Goal: Task Accomplishment & Management: Use online tool/utility

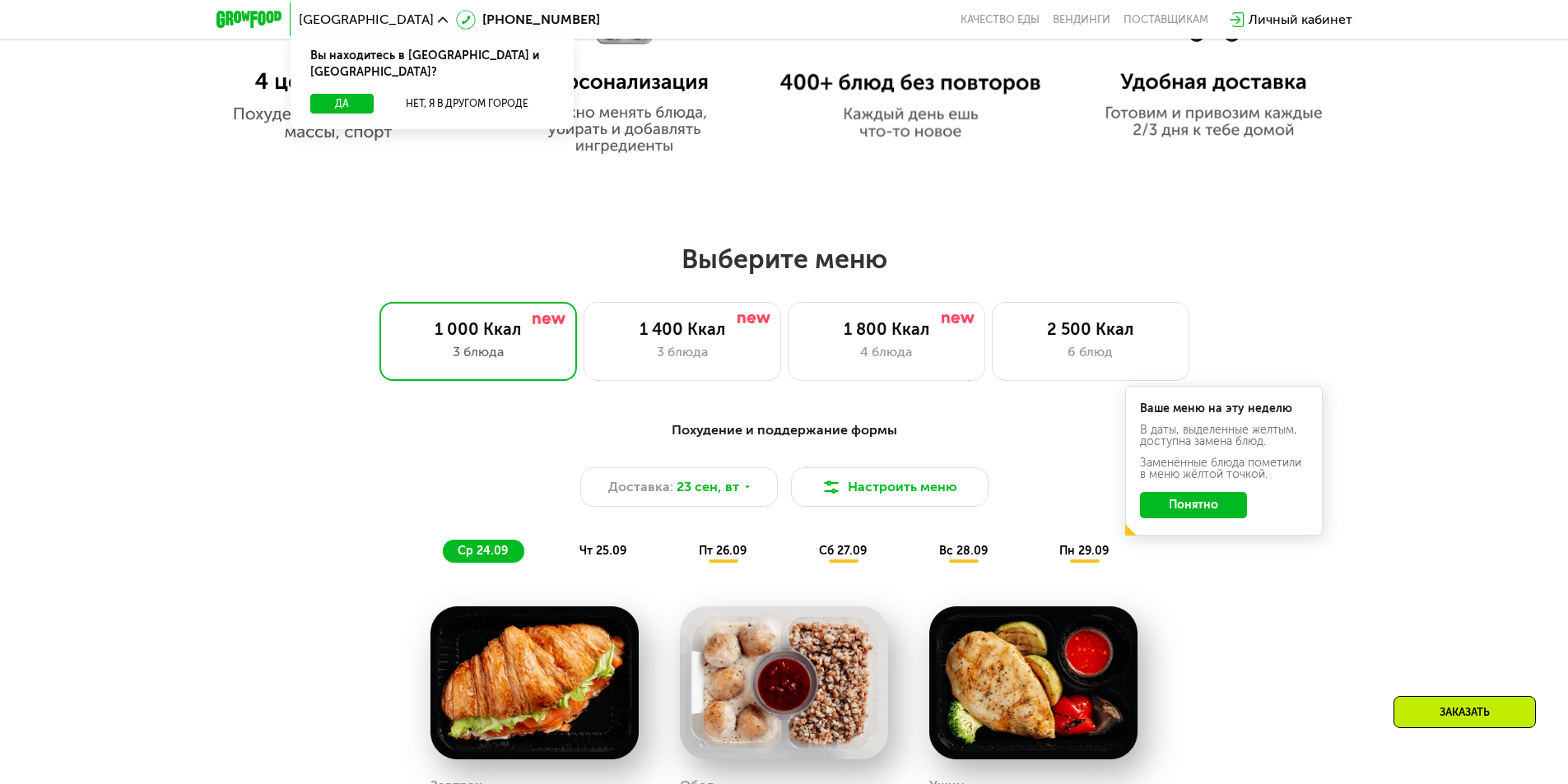
scroll to position [1480, 0]
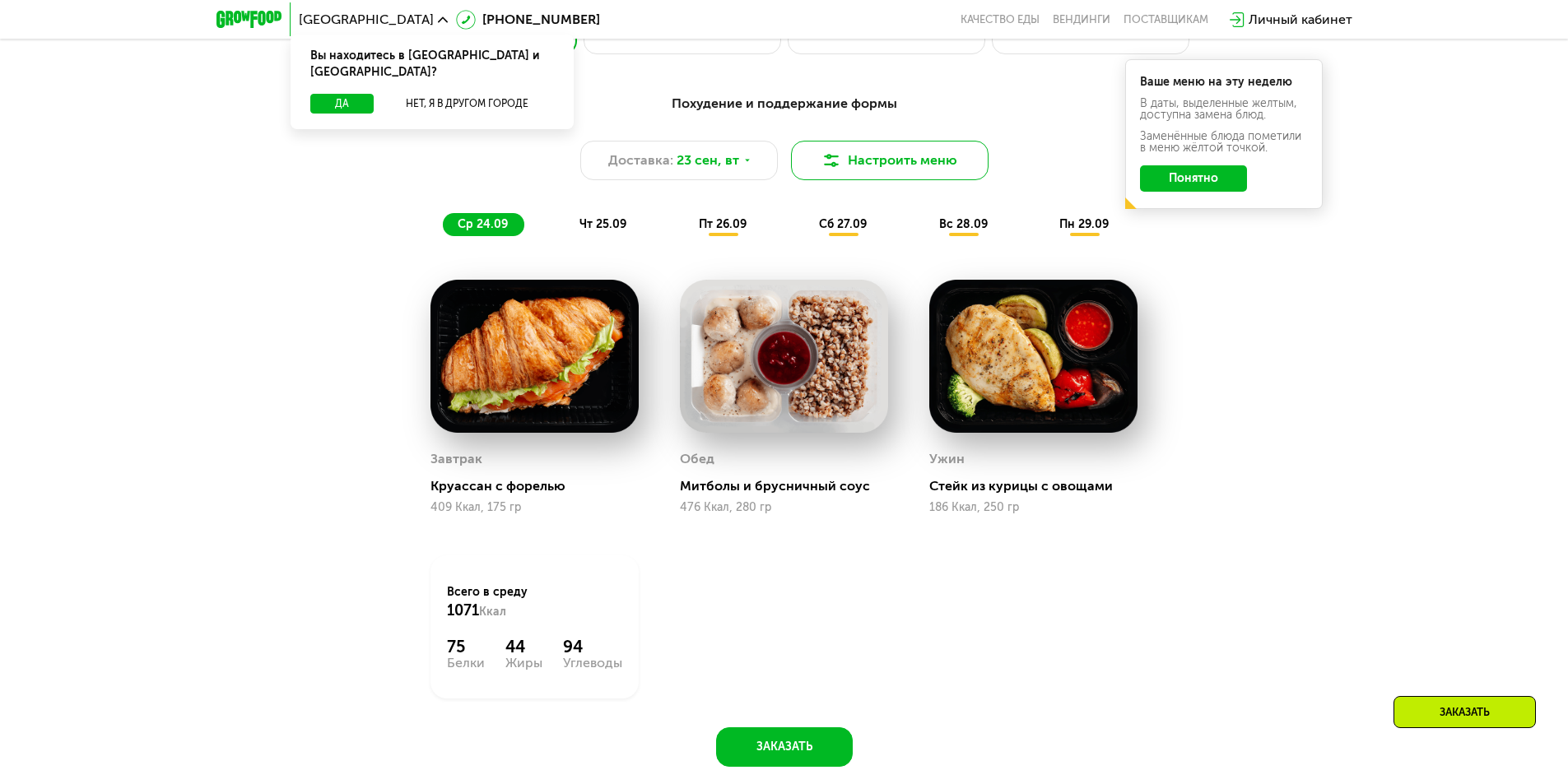
click at [866, 162] on button "Настроить меню" at bounding box center [889, 160] width 198 height 39
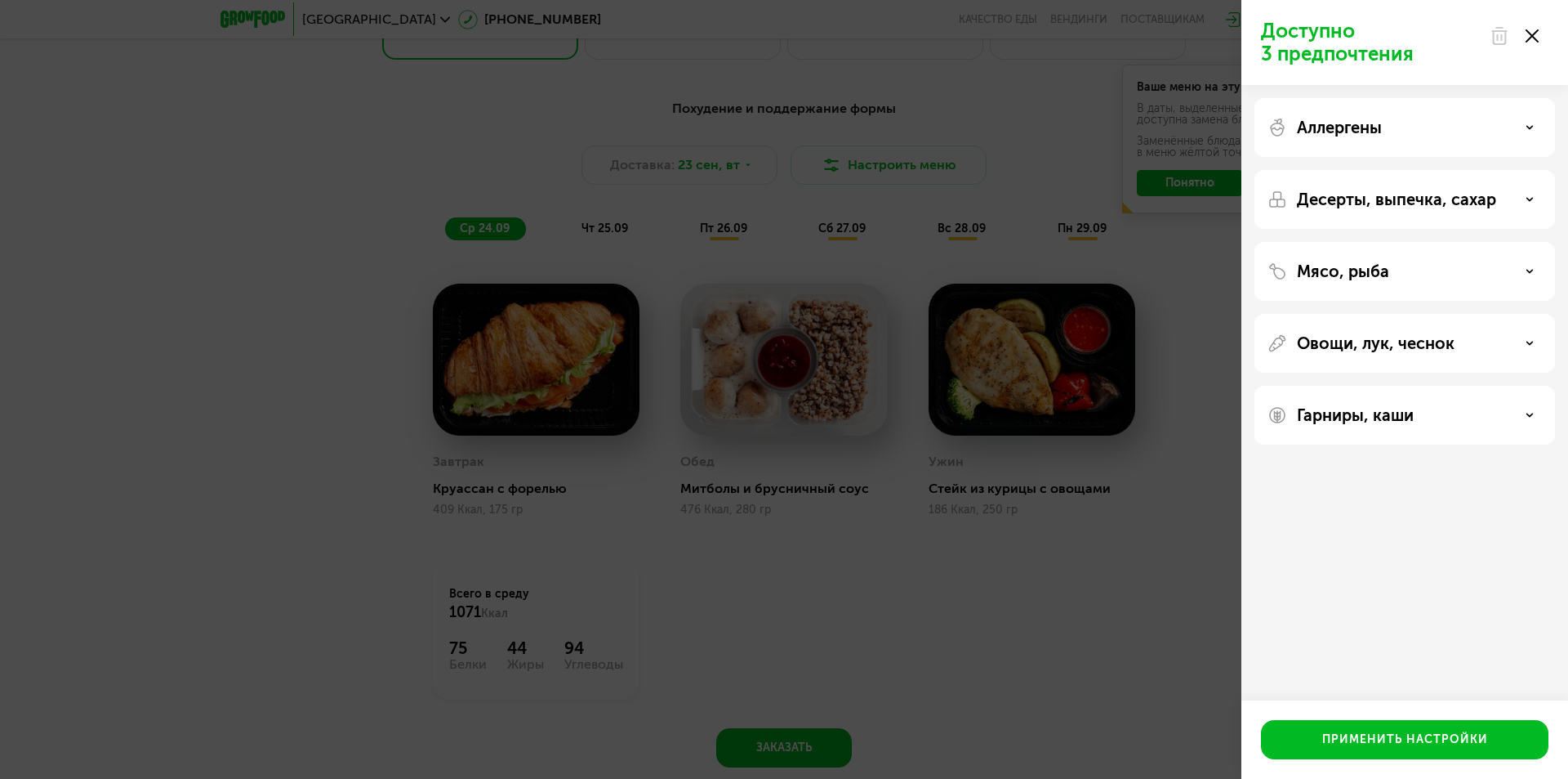
click at [1436, 126] on div "Аллергены" at bounding box center [1405, 127] width 275 height 19
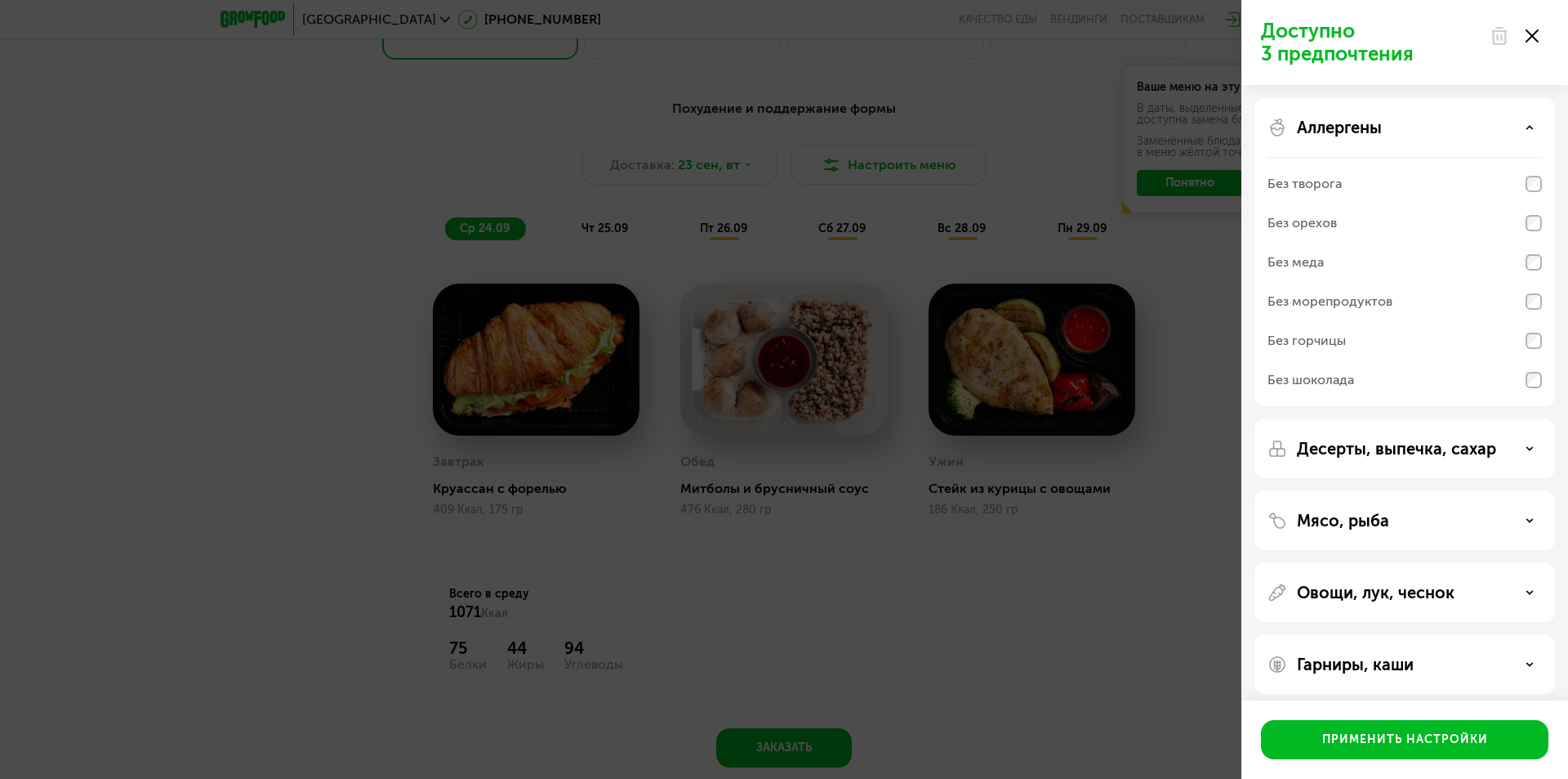
click at [1365, 124] on p "Аллергены" at bounding box center [1339, 127] width 84 height 19
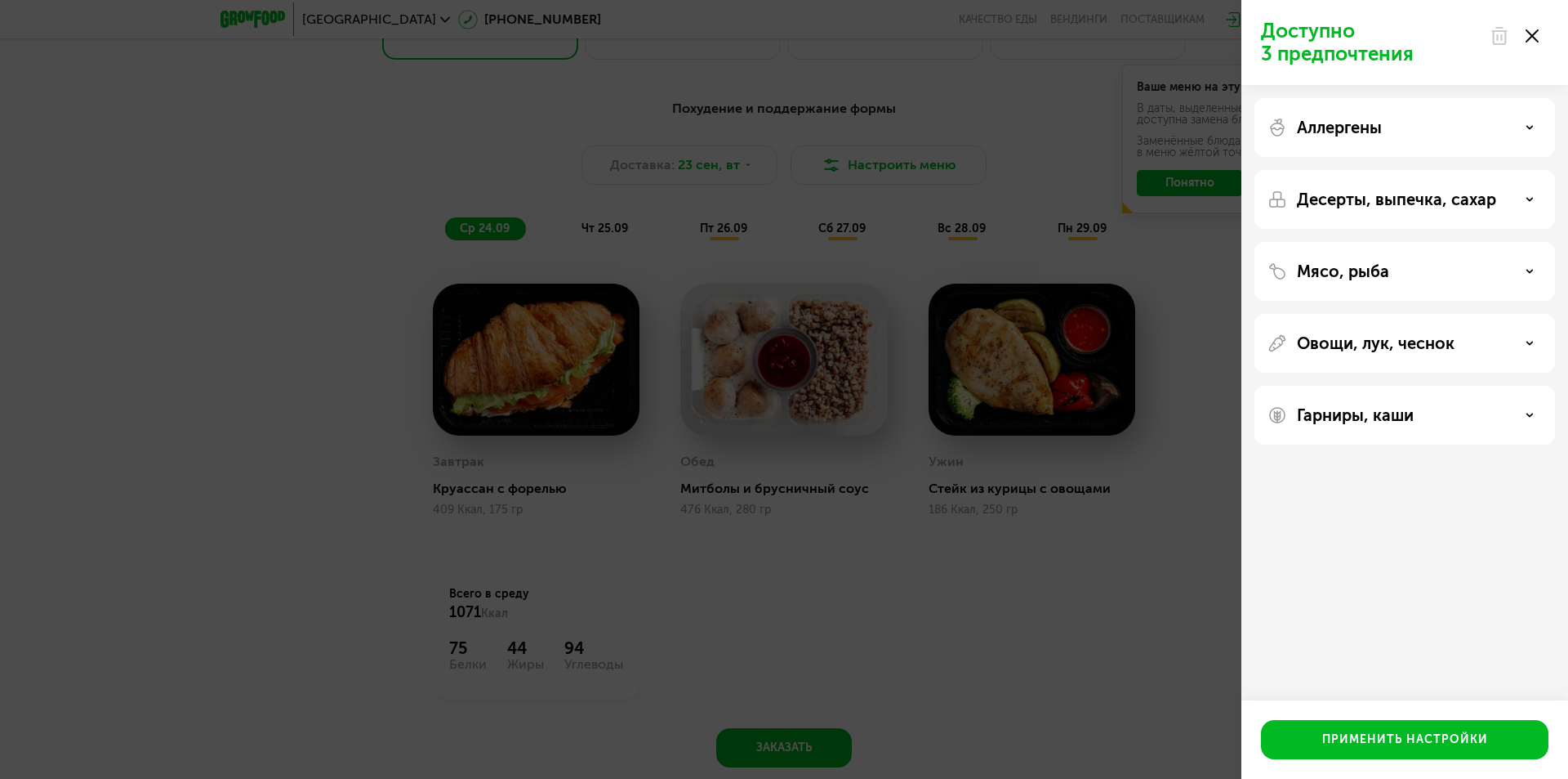
click at [1386, 197] on p "Десерты, выпечка, сахар" at bounding box center [1396, 199] width 199 height 19
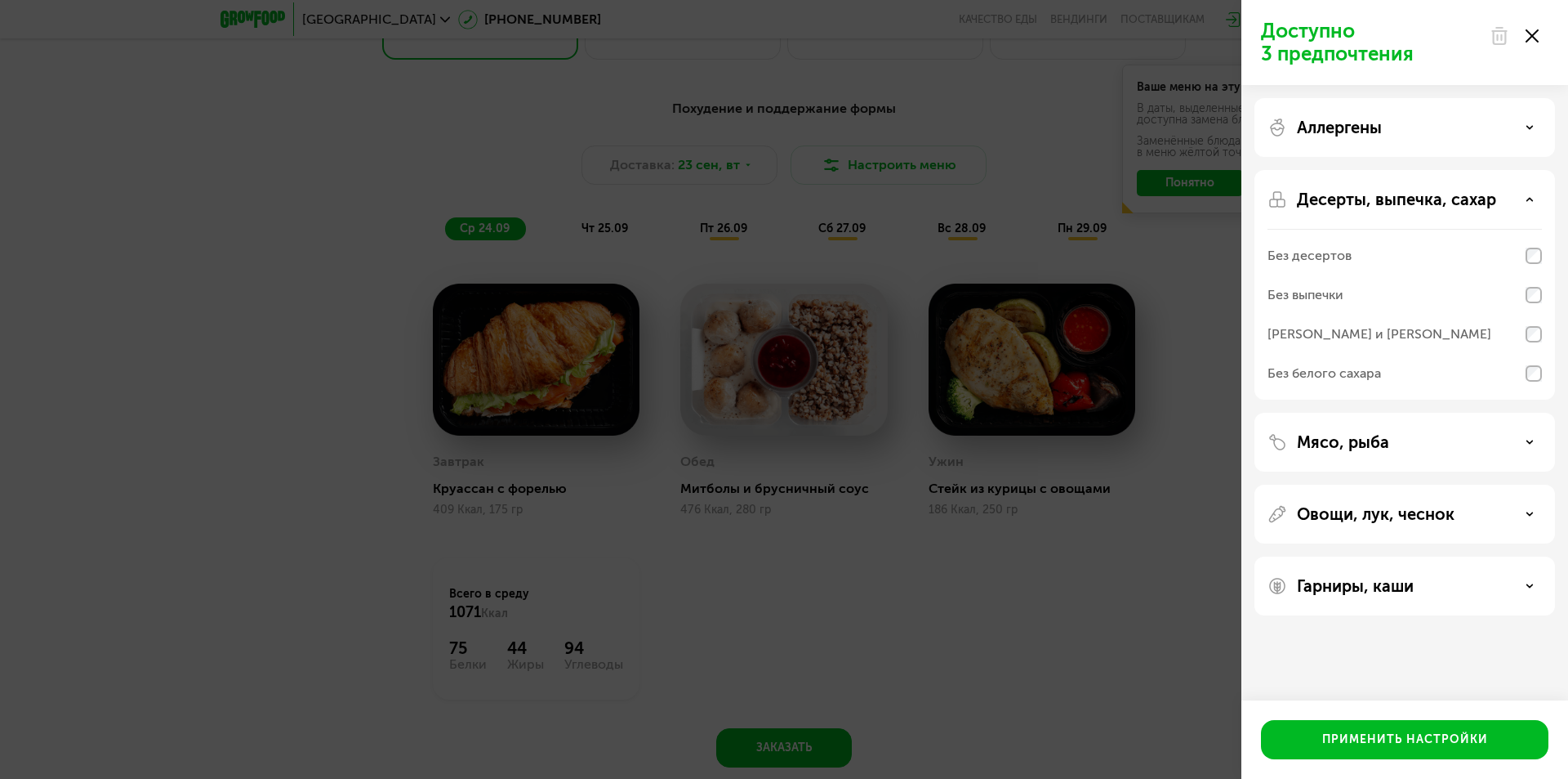
click at [1386, 197] on p "Десерты, выпечка, сахар" at bounding box center [1396, 199] width 199 height 19
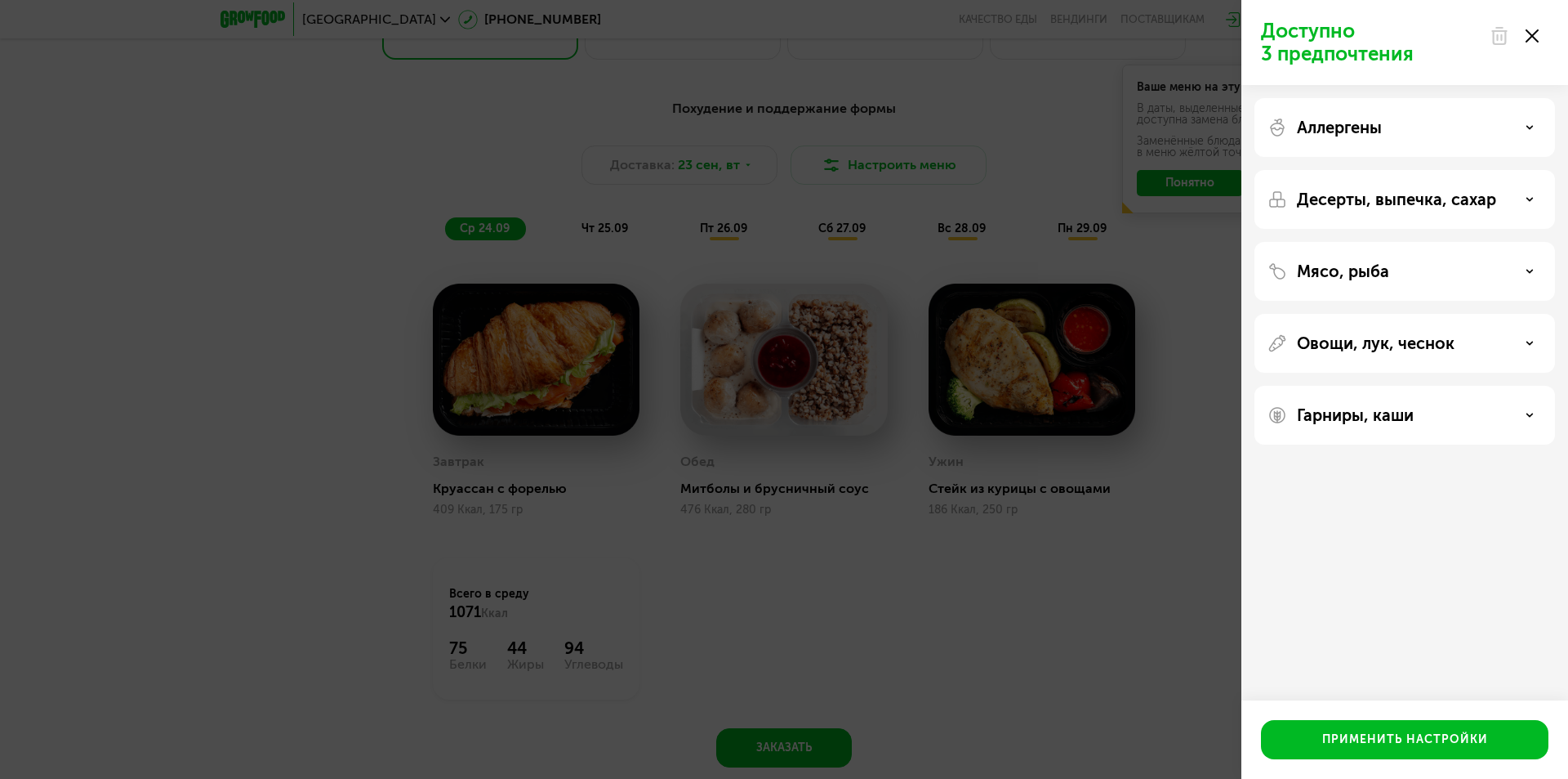
click at [1360, 281] on p "Мясо, рыба" at bounding box center [1343, 271] width 92 height 19
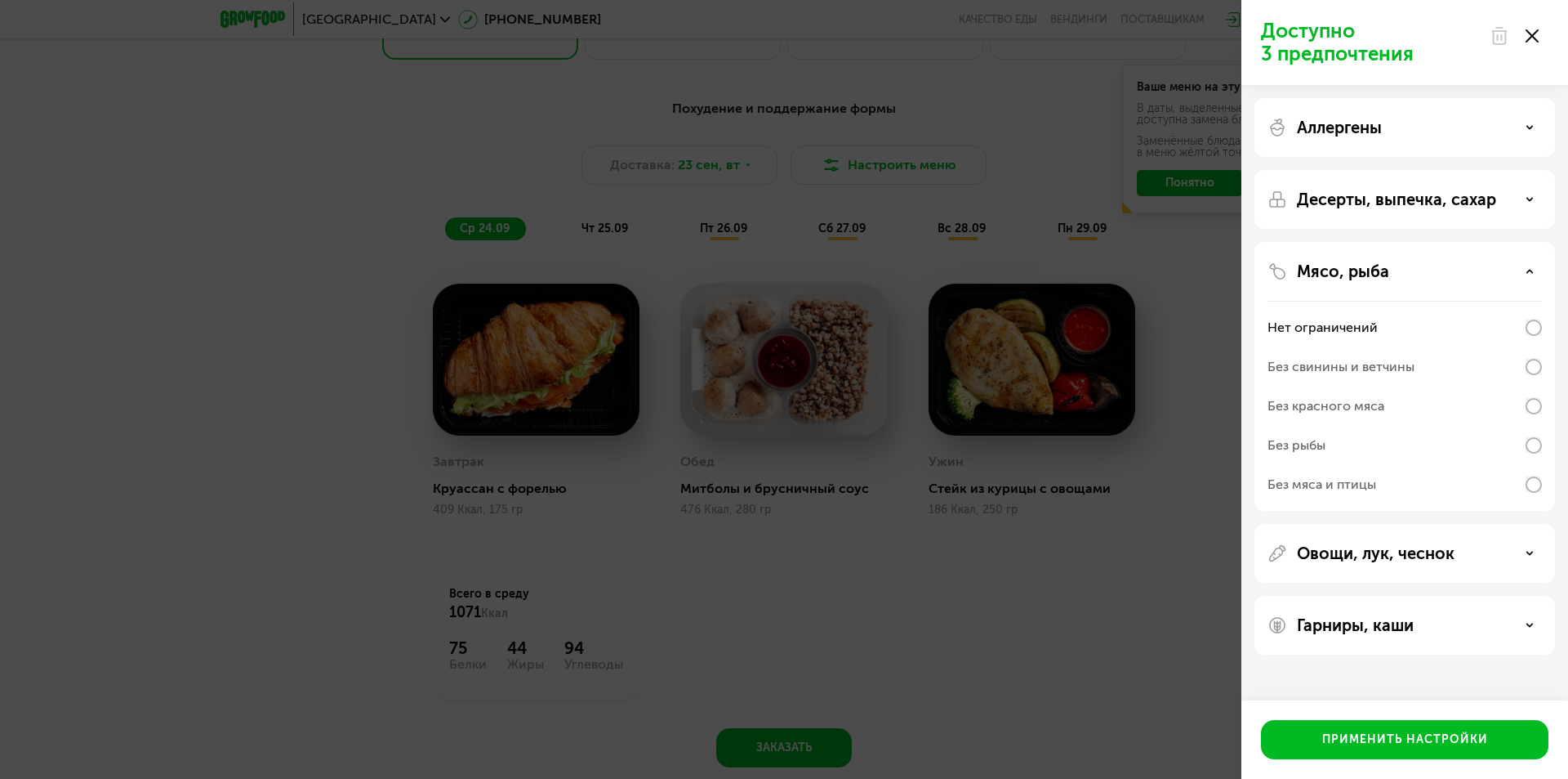
click at [1038, 464] on div "Доступно 3 предпочтения Аллергены Десерты, выпечка, сахар Мясо, рыба Нет ограни…" at bounding box center [784, 390] width 1568 height 779
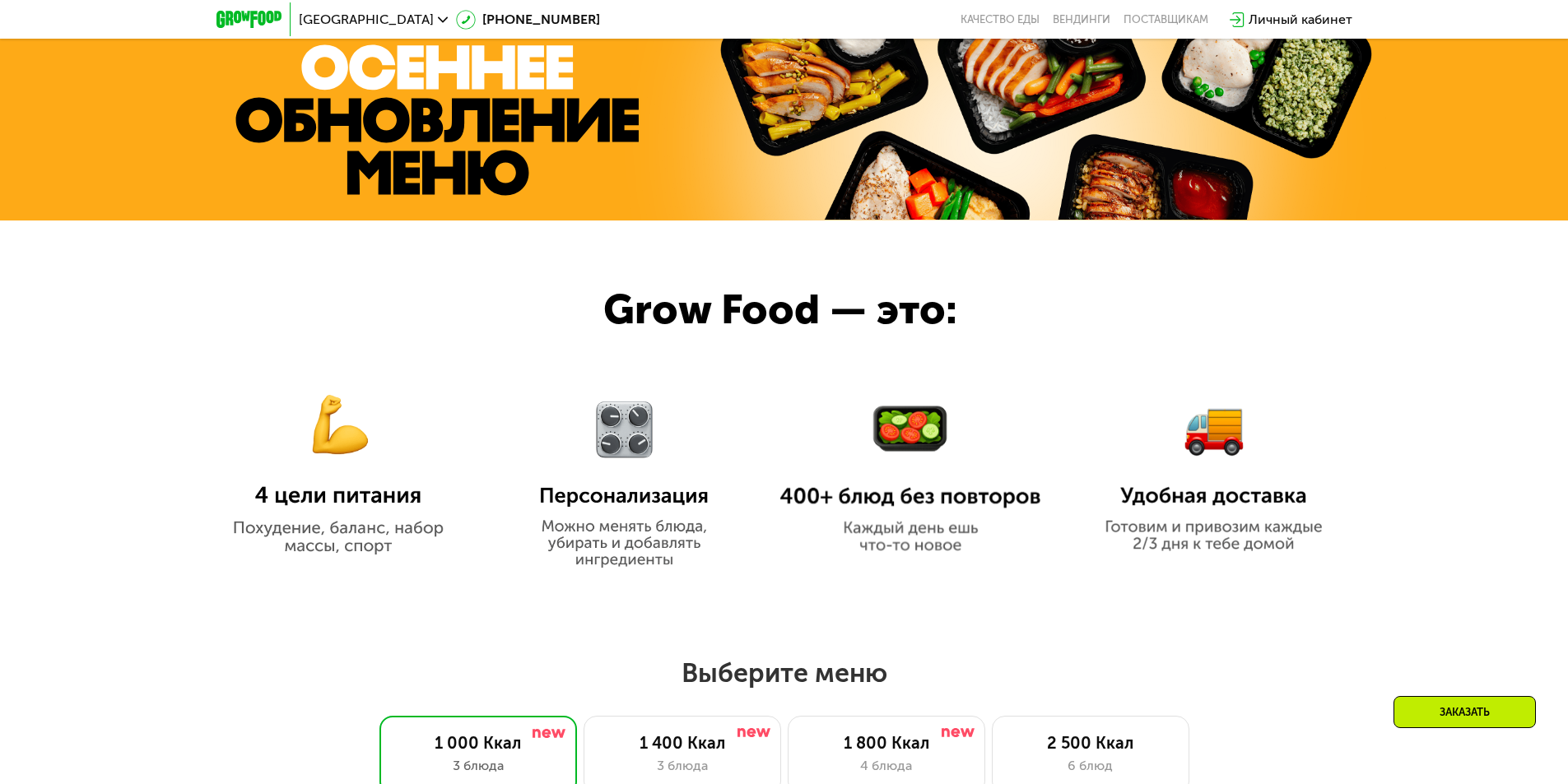
scroll to position [328, 0]
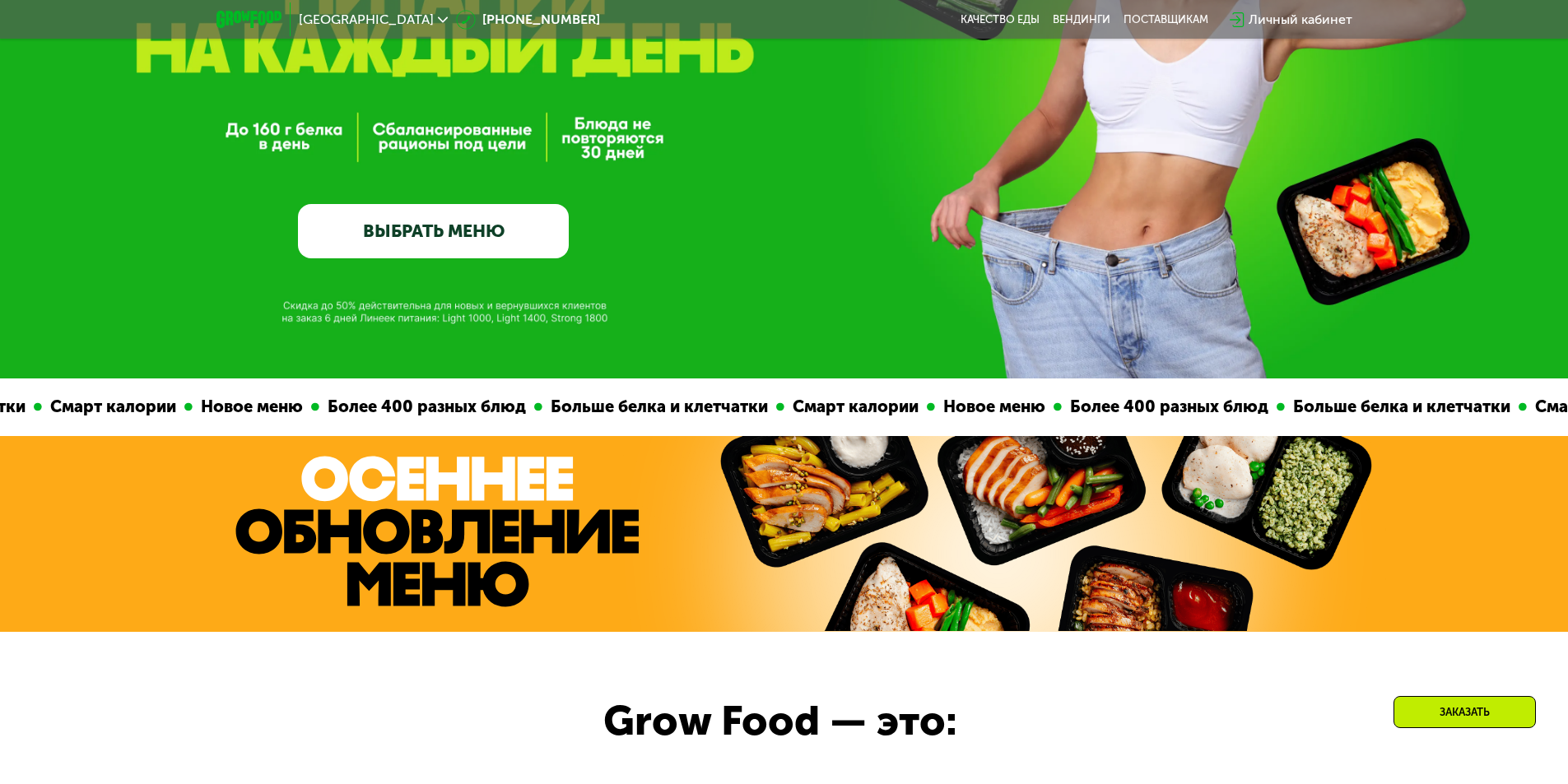
click at [438, 23] on icon at bounding box center [443, 20] width 10 height 10
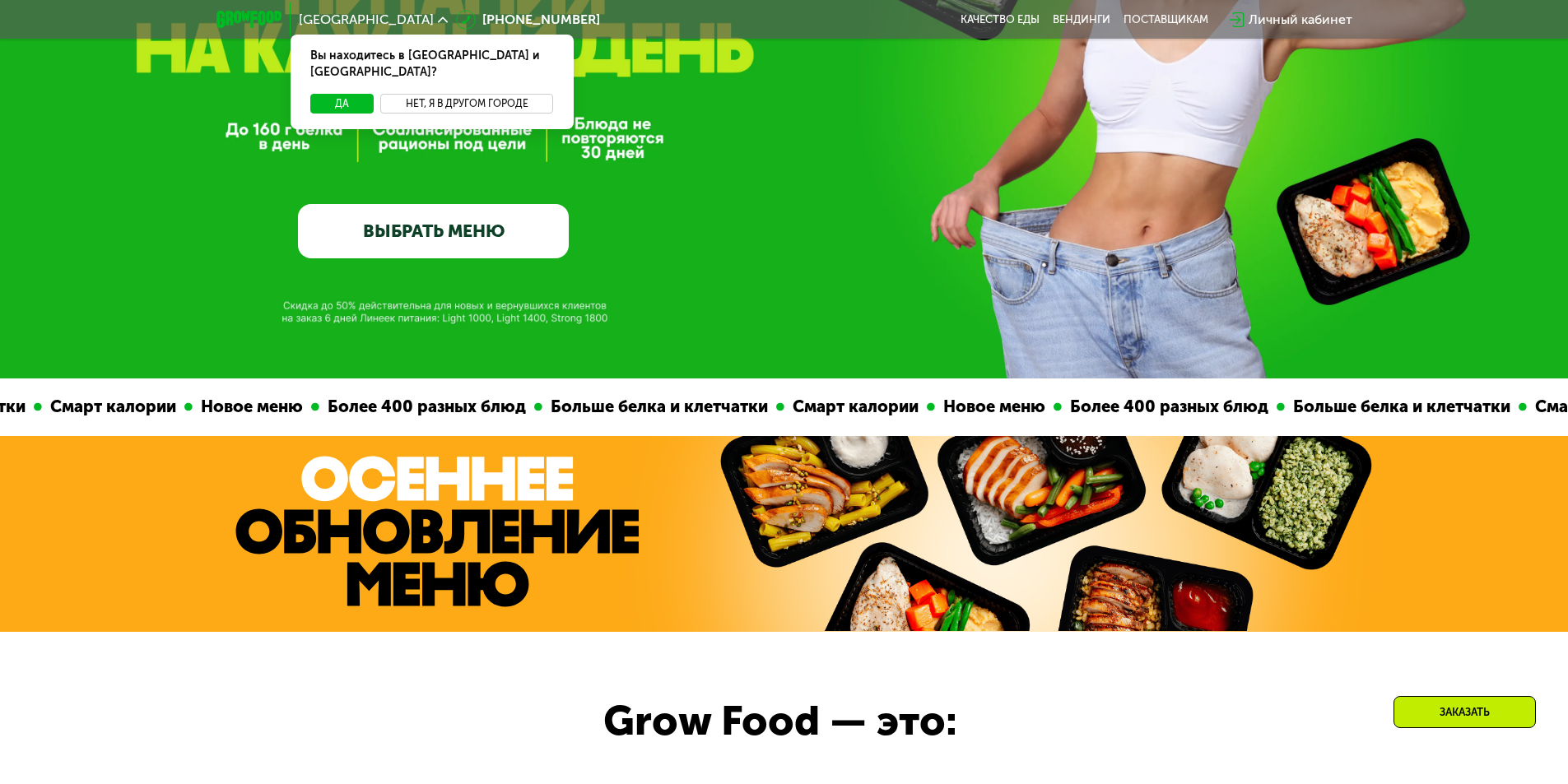
click at [481, 94] on button "Нет, я в другом городе" at bounding box center [468, 104] width 174 height 20
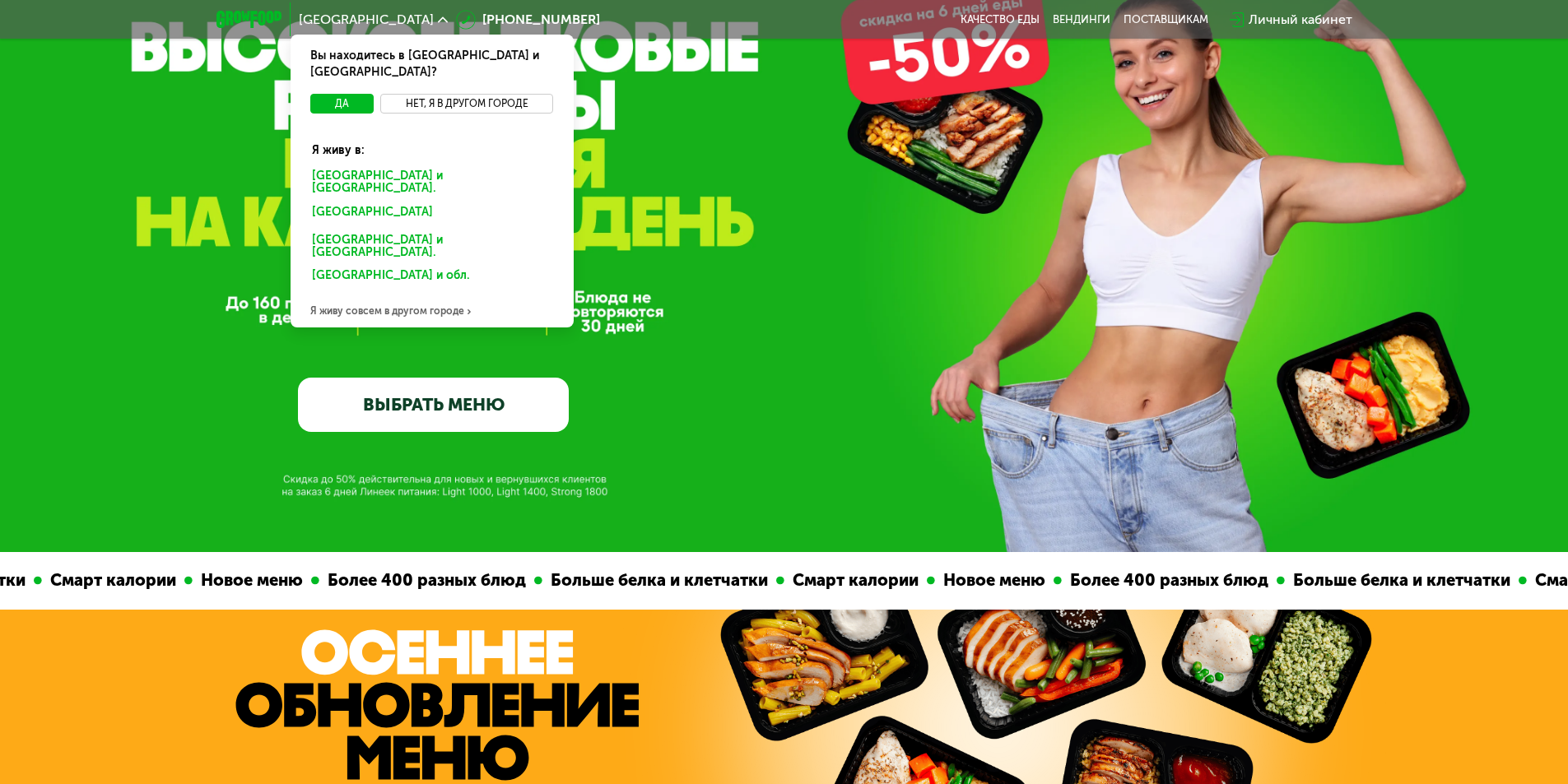
scroll to position [0, 0]
